Goal: Find specific page/section: Find specific page/section

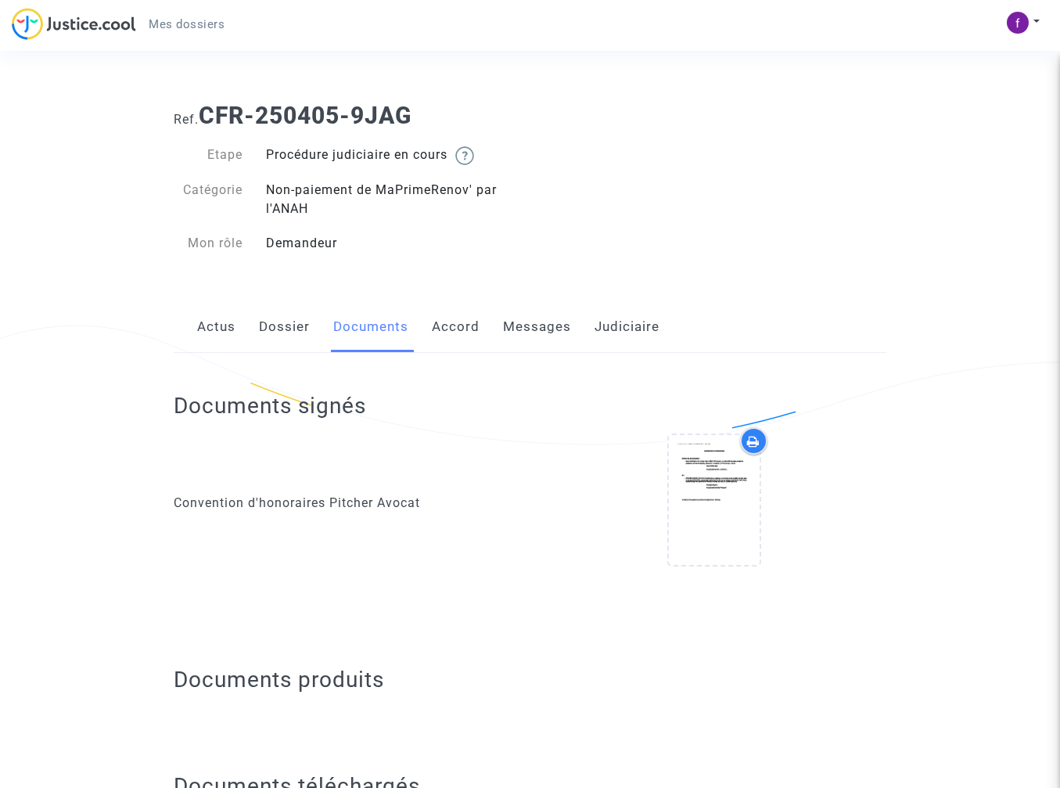
click at [48, 30] on img at bounding box center [74, 24] width 124 height 32
click at [230, 332] on link "Actus" at bounding box center [216, 327] width 38 height 52
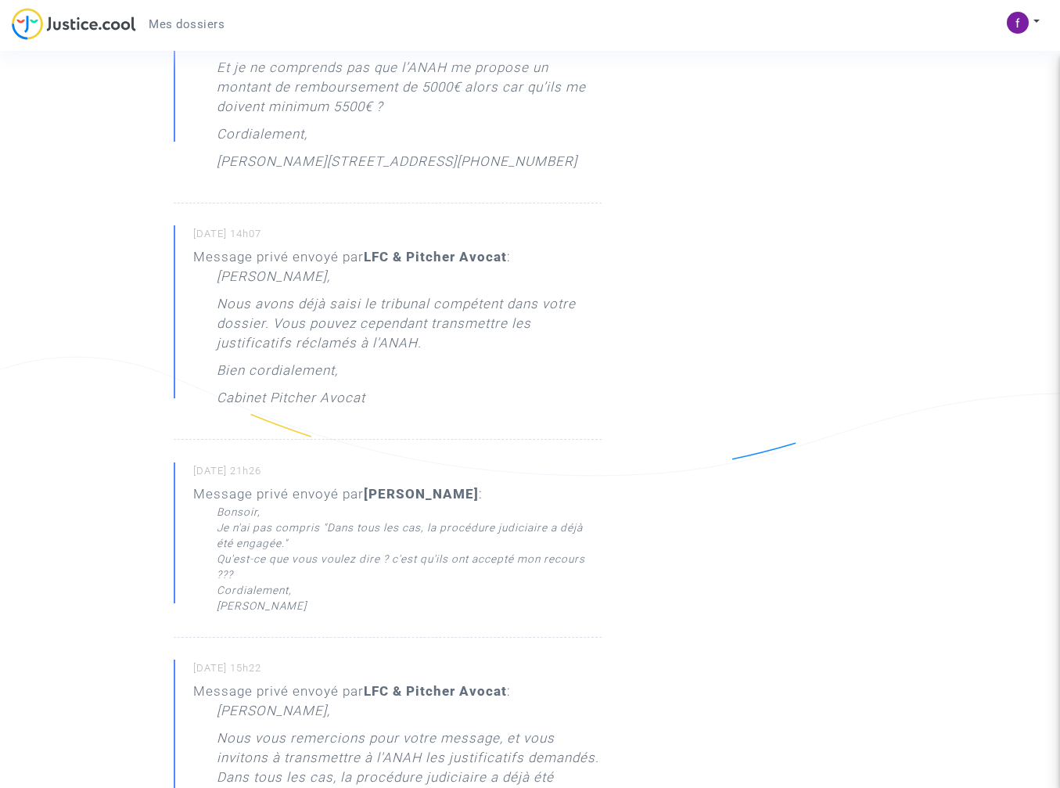
scroll to position [160, 0]
